Goal: Information Seeking & Learning: Learn about a topic

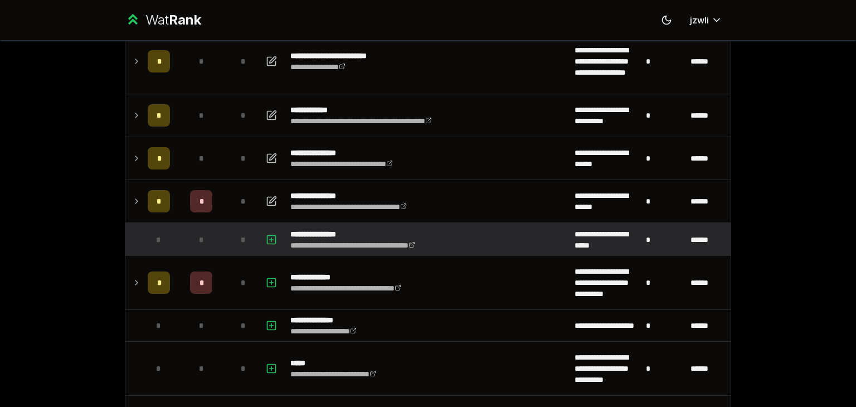
scroll to position [106, 0]
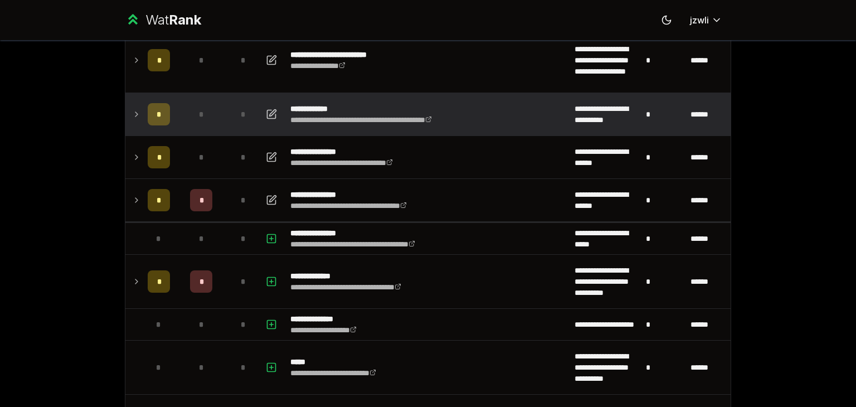
click at [143, 124] on td "*" at bounding box center [158, 114] width 31 height 42
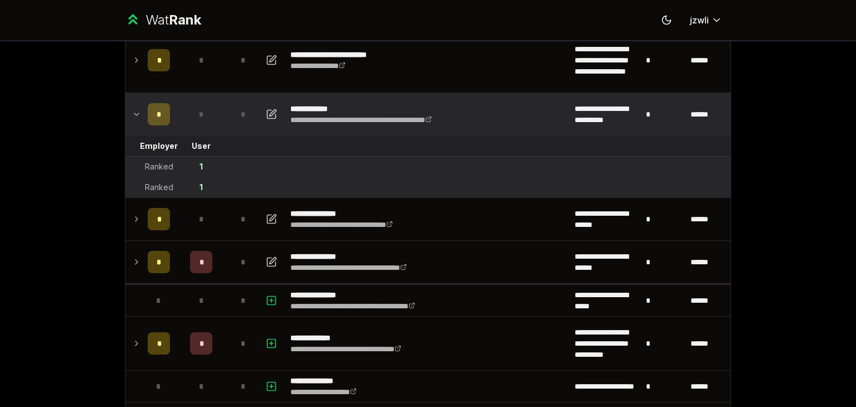
click at [143, 124] on td "*" at bounding box center [158, 114] width 31 height 42
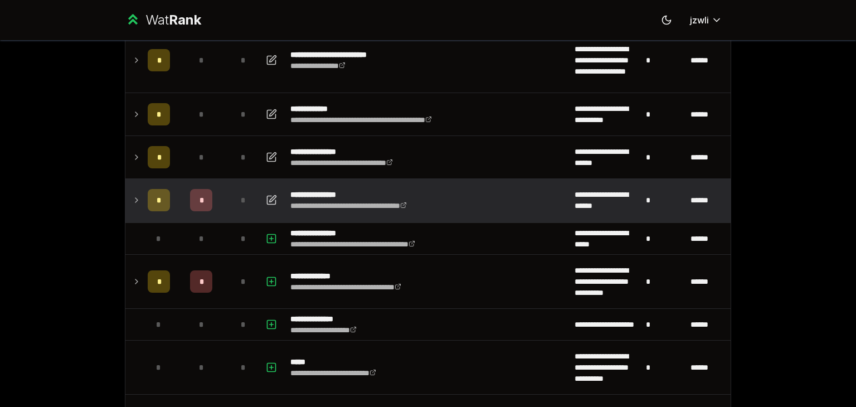
click at [130, 190] on td at bounding box center [134, 200] width 18 height 42
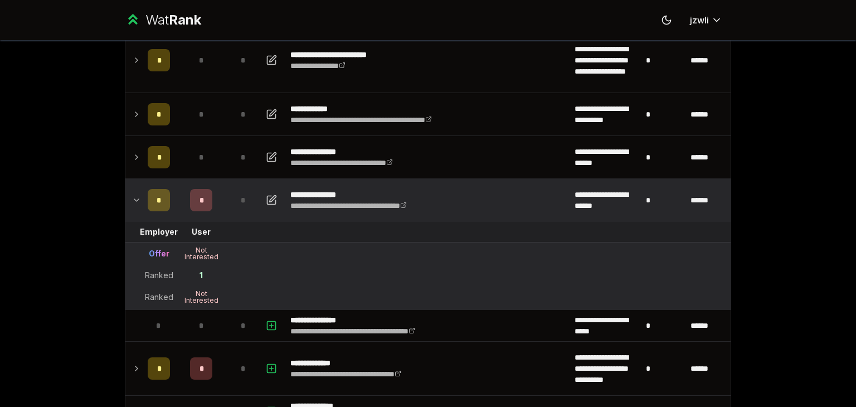
click at [130, 190] on td at bounding box center [134, 200] width 18 height 42
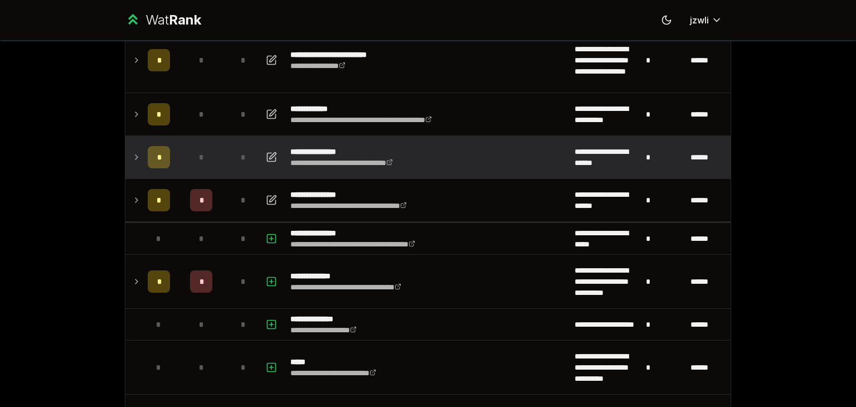
click at [143, 147] on td "*" at bounding box center [158, 157] width 31 height 42
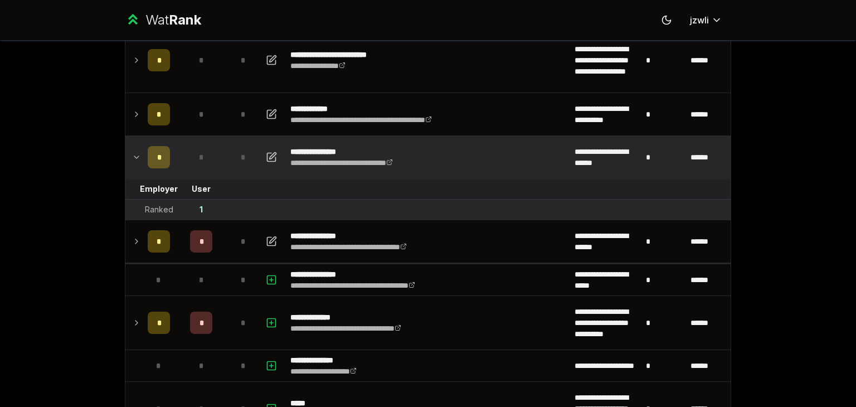
click at [148, 153] on div "*" at bounding box center [159, 157] width 22 height 22
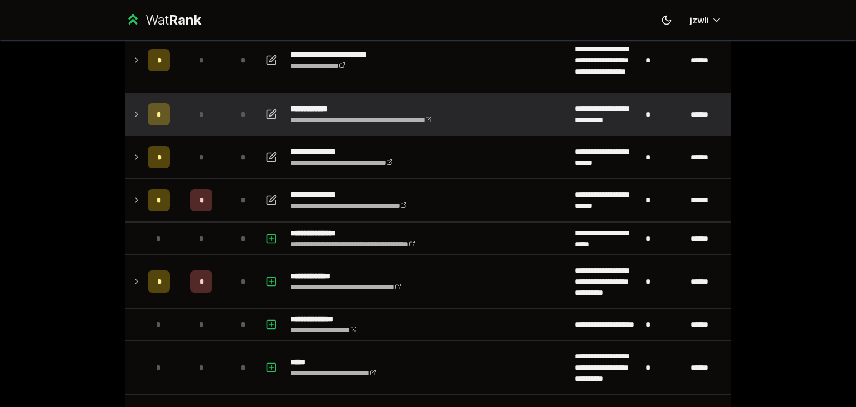
click at [148, 118] on div "*" at bounding box center [159, 114] width 22 height 22
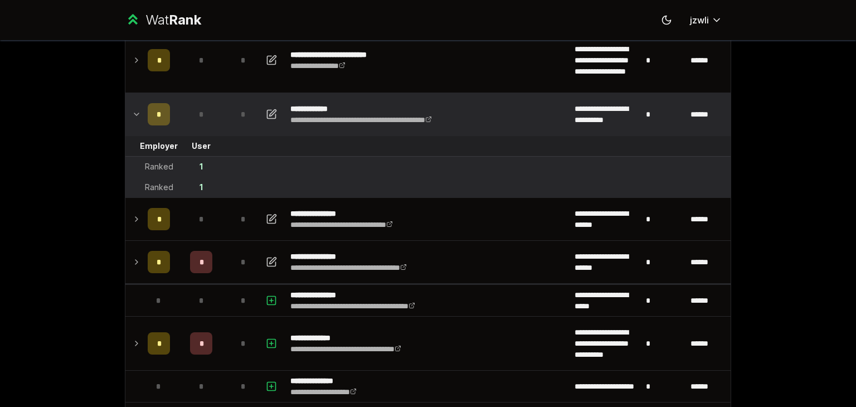
click at [148, 119] on div "*" at bounding box center [159, 114] width 22 height 22
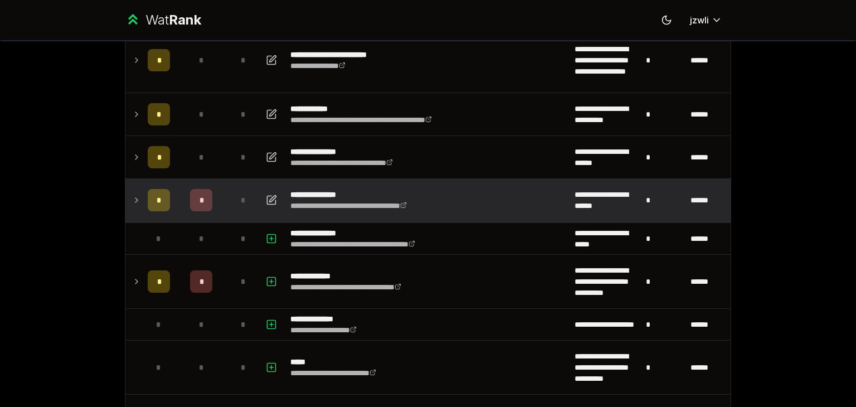
click at [162, 210] on div "*" at bounding box center [159, 200] width 22 height 22
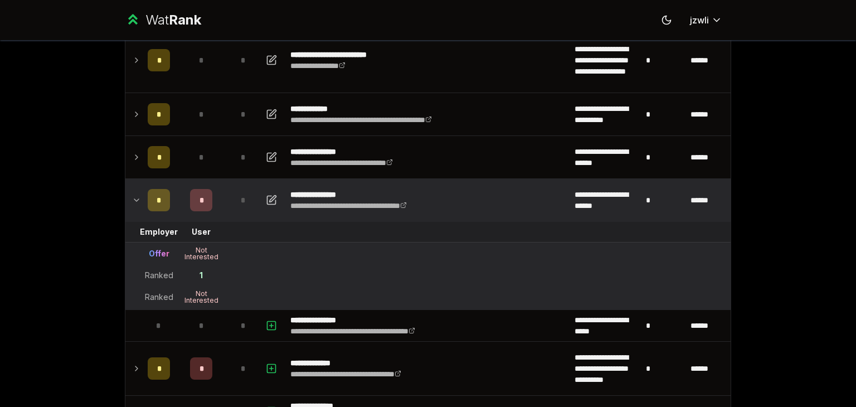
click at [162, 210] on div "*" at bounding box center [159, 200] width 22 height 22
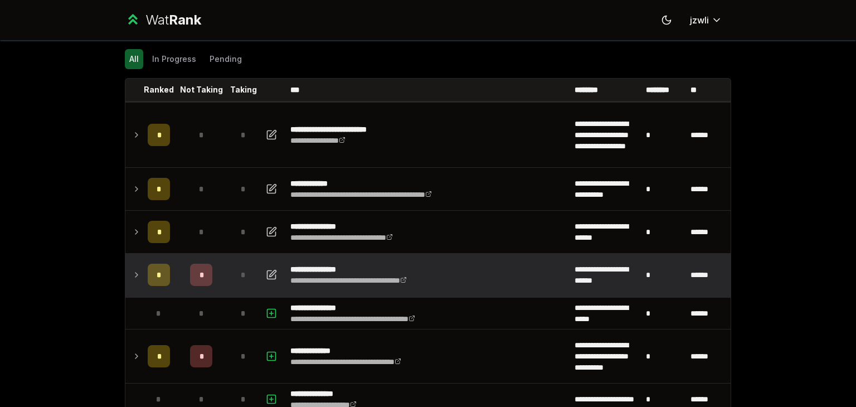
scroll to position [29, 0]
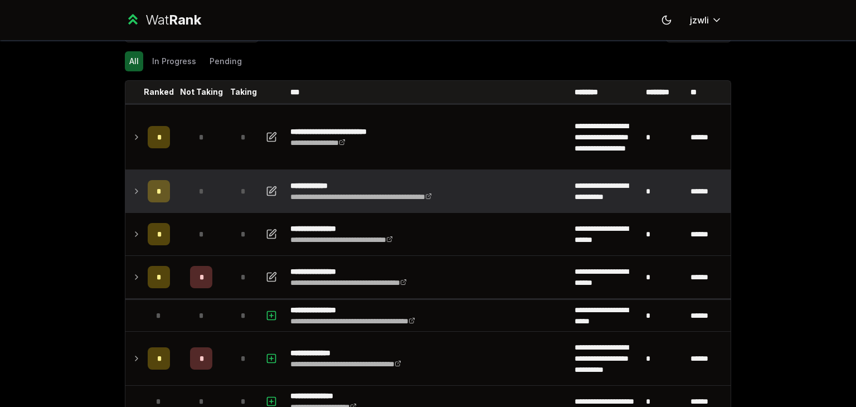
click at [175, 186] on td "*" at bounding box center [201, 191] width 54 height 42
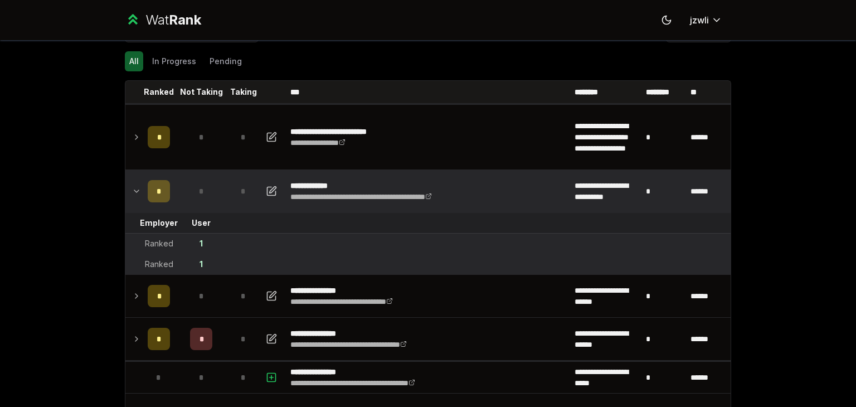
click at [175, 183] on td "*" at bounding box center [201, 191] width 54 height 42
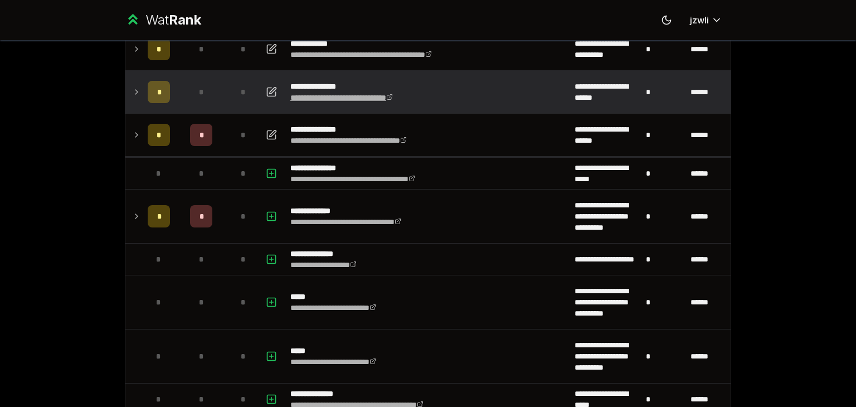
scroll to position [171, 0]
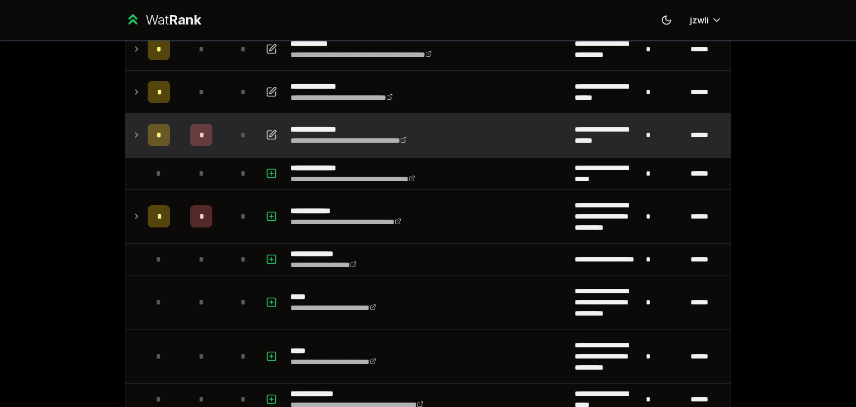
click at [169, 131] on td "*" at bounding box center [158, 135] width 31 height 42
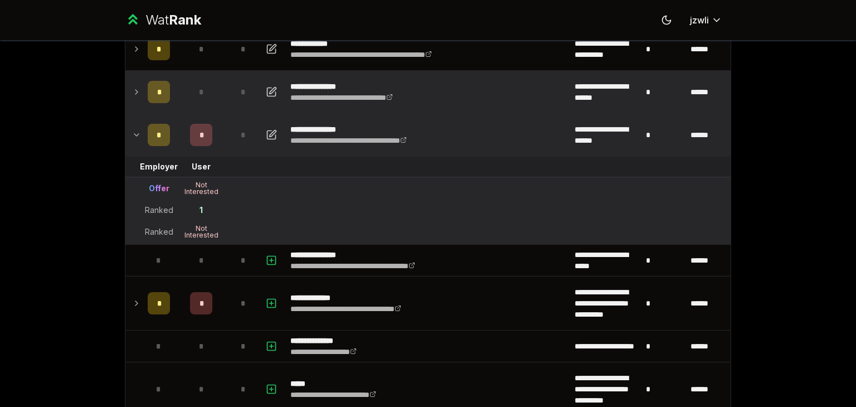
click at [153, 84] on div "*" at bounding box center [159, 92] width 22 height 22
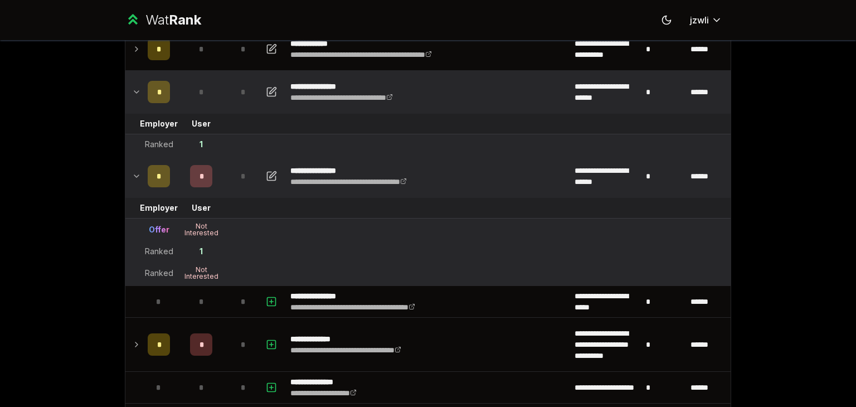
click at [153, 84] on div "*" at bounding box center [159, 92] width 22 height 22
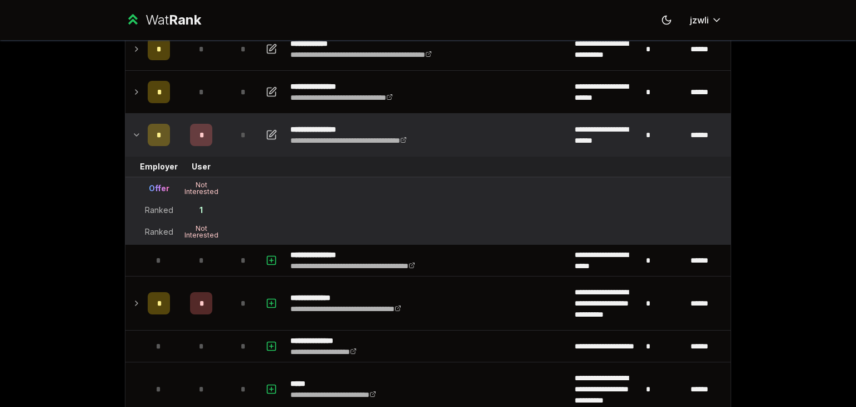
click at [201, 132] on div "*" at bounding box center [201, 135] width 22 height 22
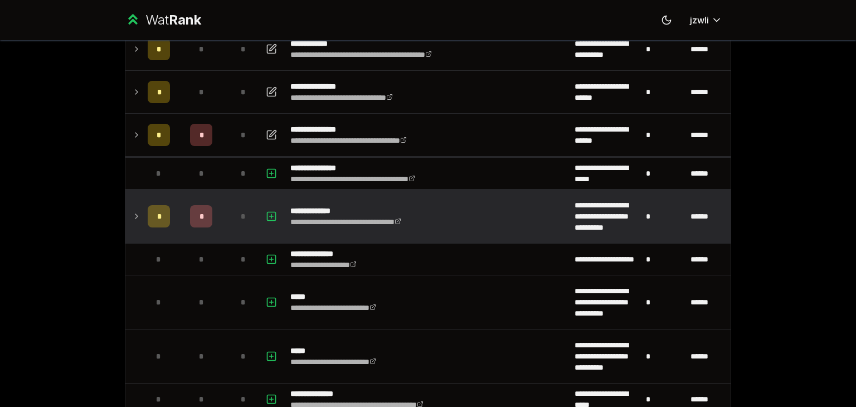
click at [191, 216] on div "*" at bounding box center [201, 216] width 22 height 22
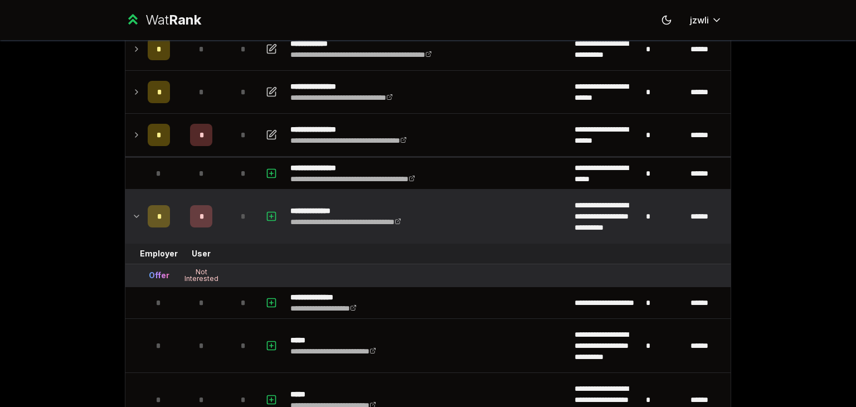
click at [191, 216] on div "*" at bounding box center [201, 216] width 22 height 22
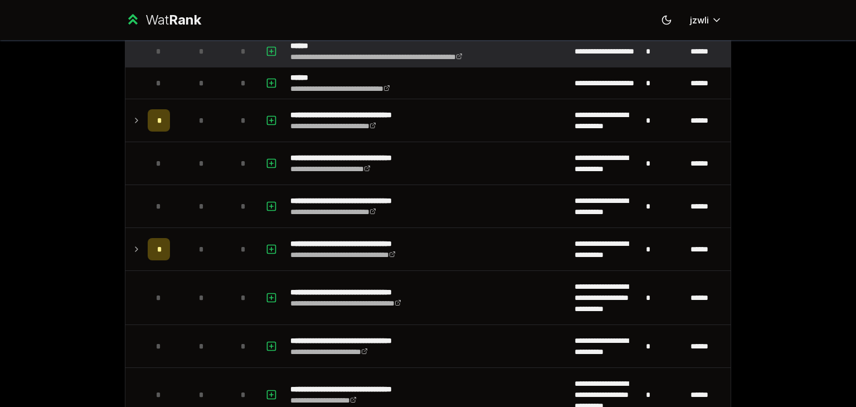
scroll to position [1097, 0]
